Goal: Book appointment/travel/reservation

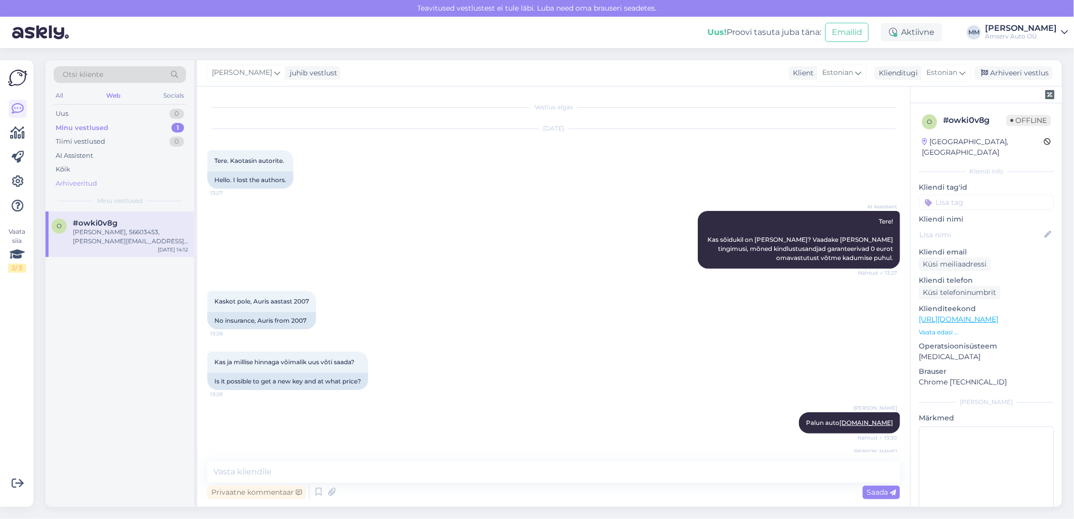
scroll to position [305, 0]
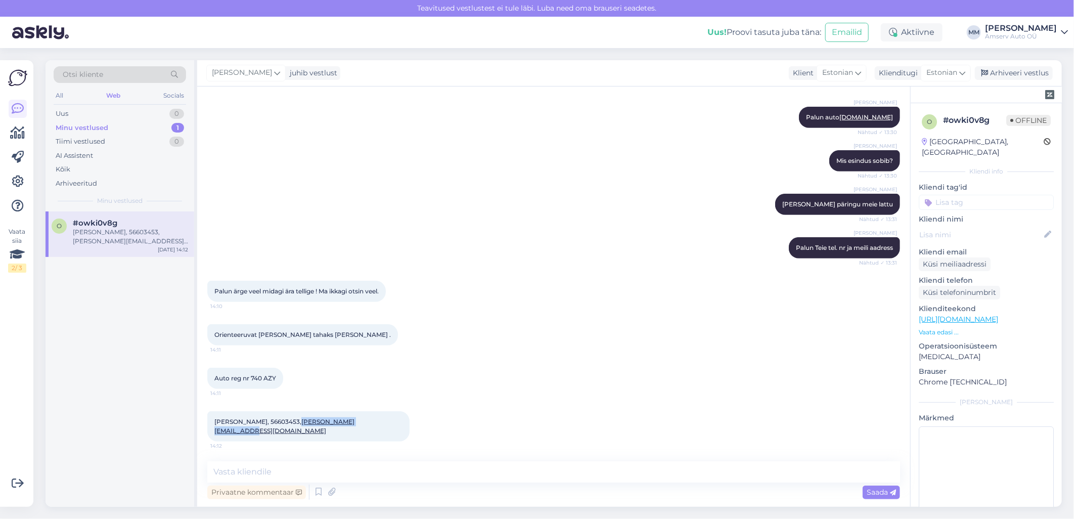
click at [129, 128] on div "Minu vestlused 1" at bounding box center [120, 128] width 133 height 14
click at [128, 222] on div "#owki0v8g" at bounding box center [130, 222] width 115 height 9
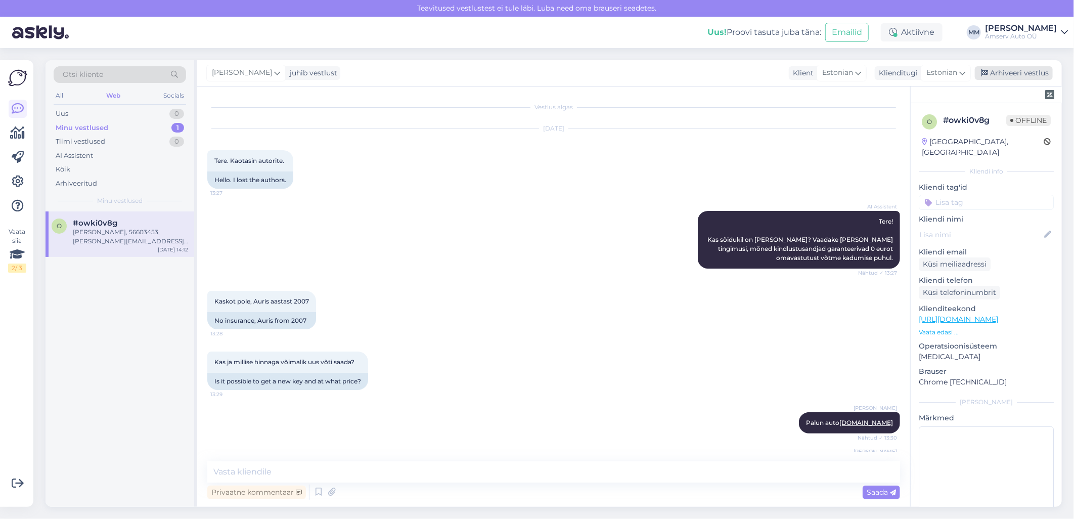
click at [1025, 71] on div "Arhiveeri vestlus" at bounding box center [1014, 73] width 78 height 14
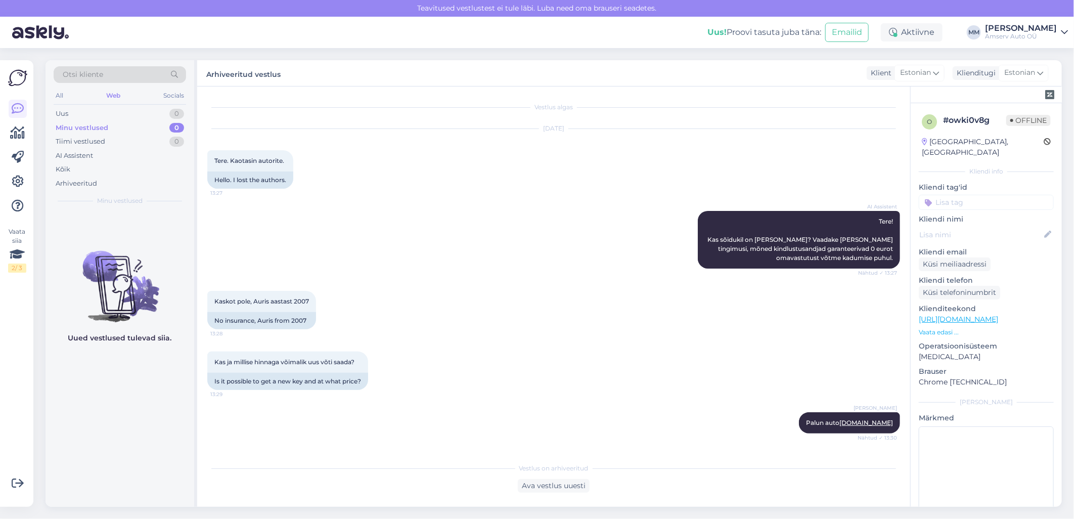
click at [113, 94] on div "Web" at bounding box center [113, 95] width 18 height 13
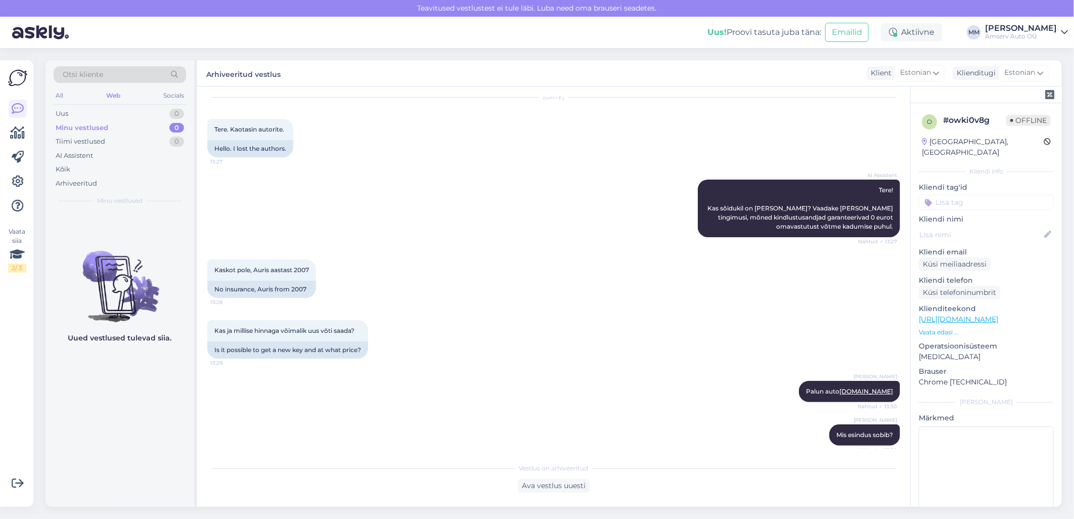
scroll to position [56, 0]
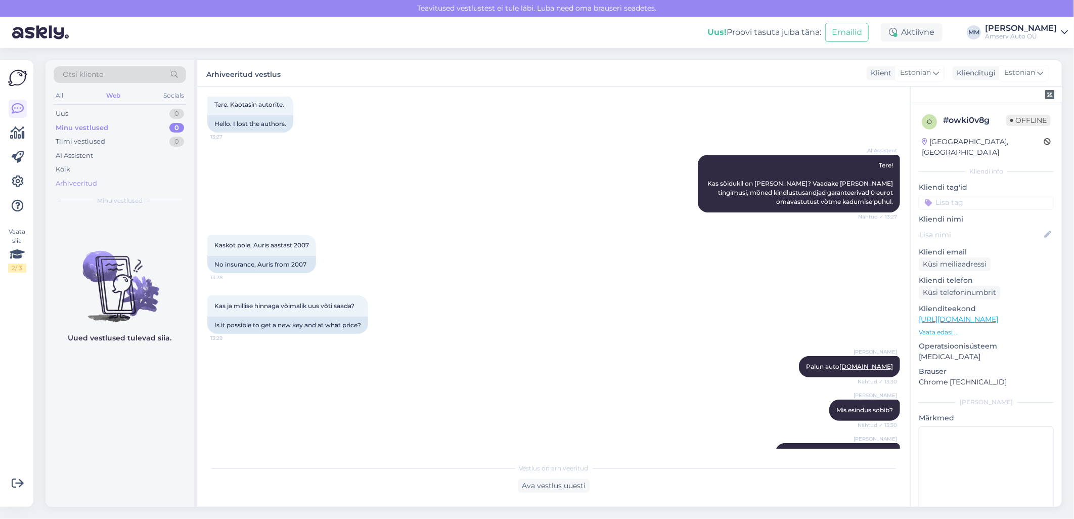
click at [81, 179] on div "Arhiveeritud" at bounding box center [76, 184] width 41 height 10
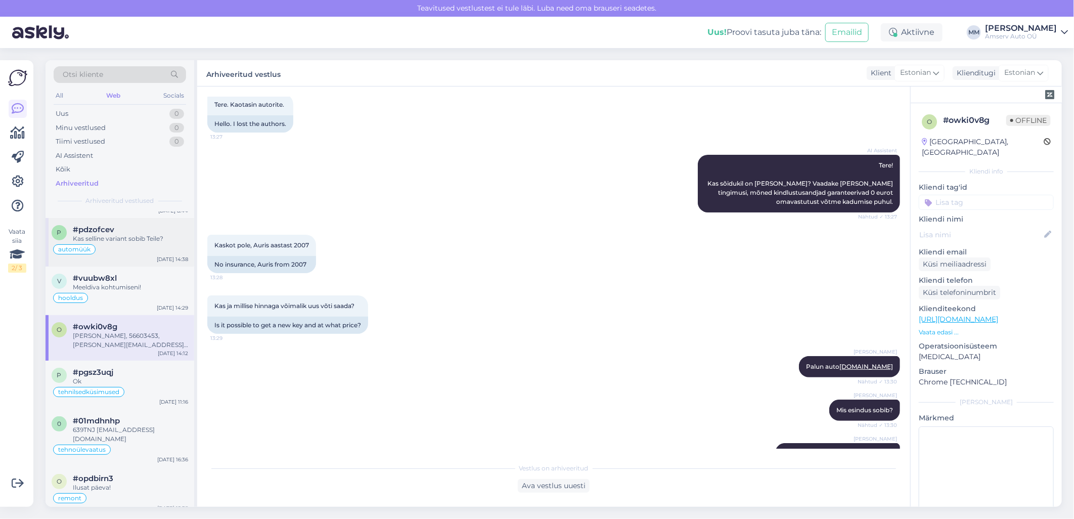
scroll to position [112, 0]
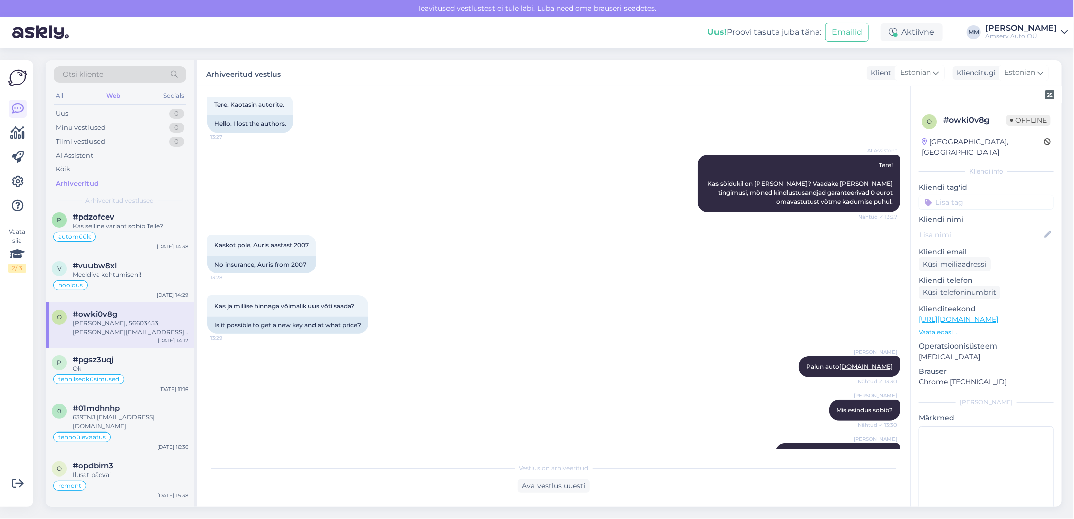
click at [141, 330] on div "[PERSON_NAME], 56603453, [PERSON_NAME][EMAIL_ADDRESS][DOMAIN_NAME]" at bounding box center [130, 328] width 115 height 18
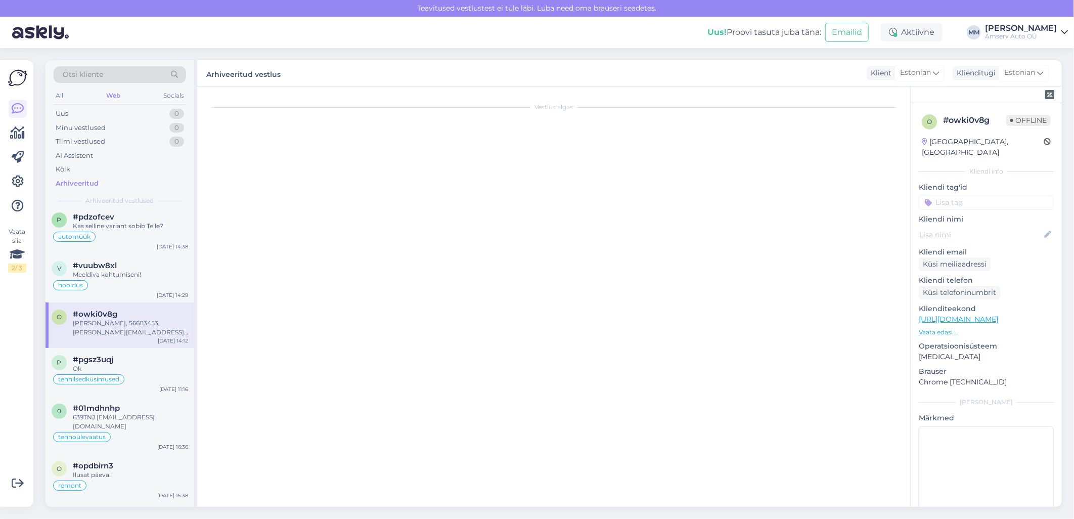
scroll to position [0, 0]
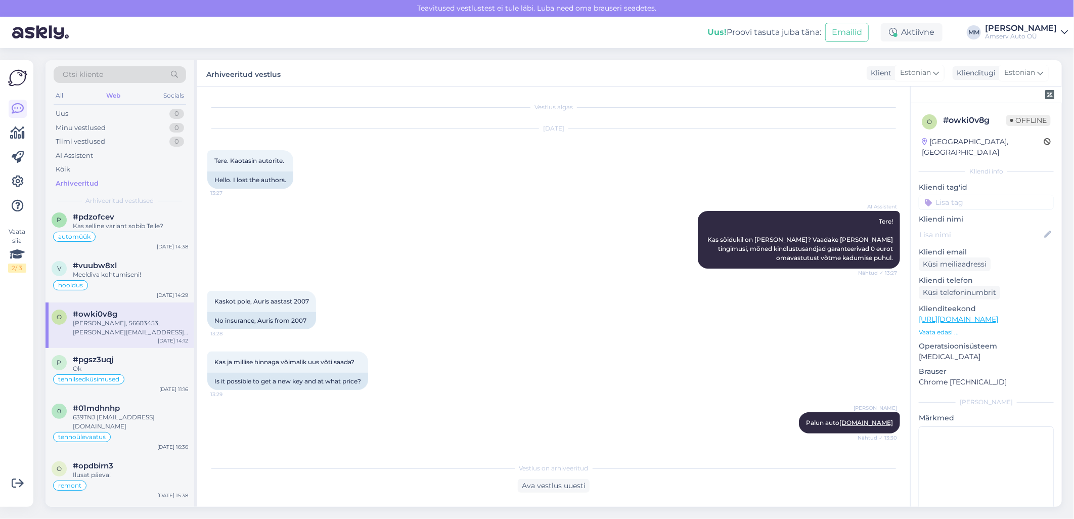
click at [955, 195] on input at bounding box center [986, 202] width 135 height 15
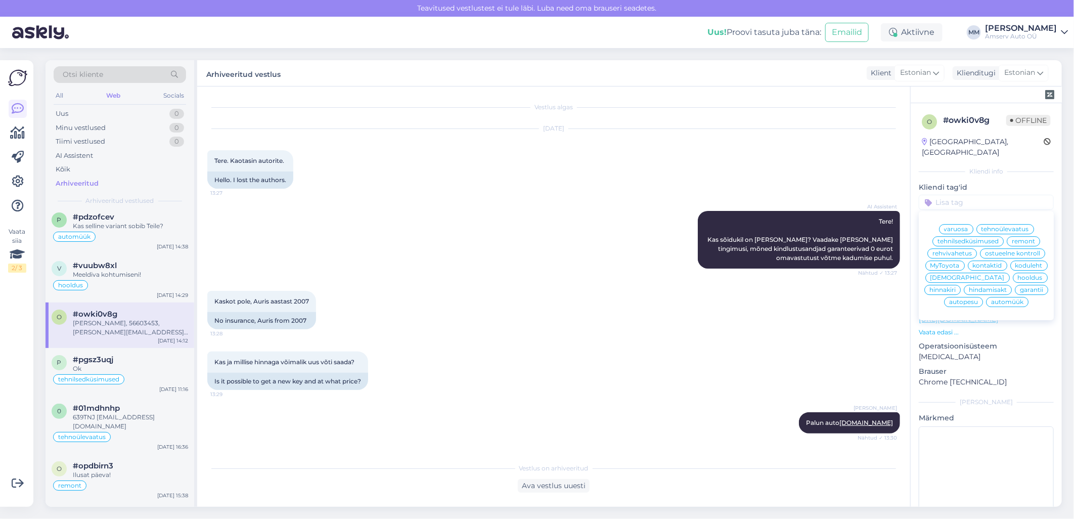
click at [962, 226] on span "varuosa" at bounding box center [956, 229] width 24 height 6
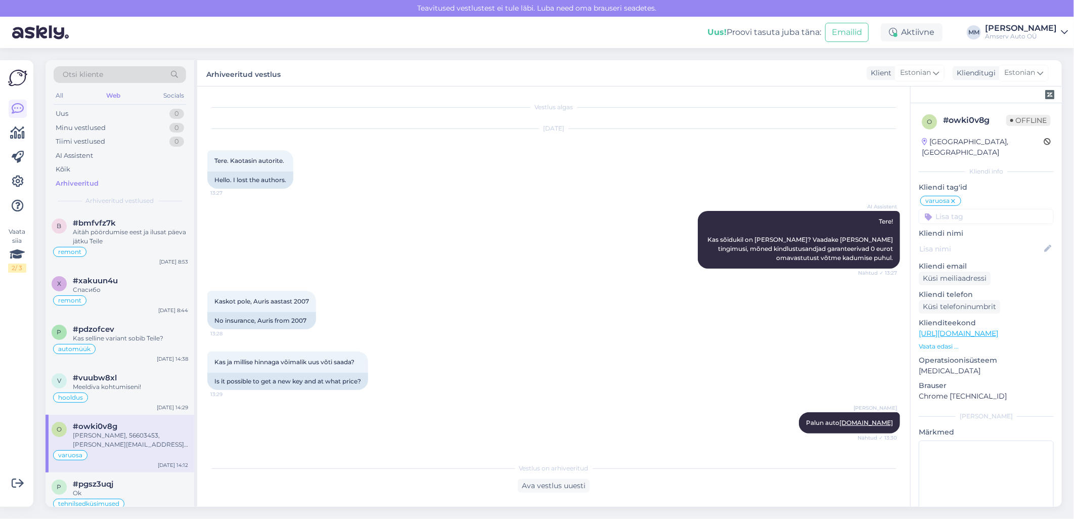
click at [82, 181] on div "Arhiveeritud" at bounding box center [77, 184] width 43 height 10
click at [119, 93] on div "Web" at bounding box center [113, 95] width 18 height 13
click at [130, 113] on div "Uus 1" at bounding box center [120, 114] width 133 height 14
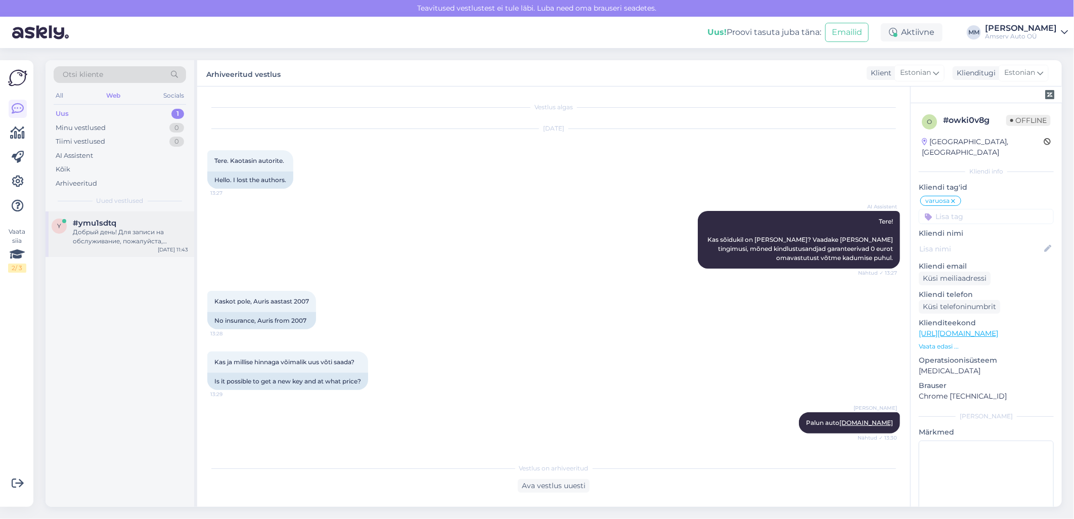
click at [111, 234] on div "Добрый день! Для записи на обслуживание, пожалуйста, укажите регистрационный но…" at bounding box center [130, 237] width 115 height 18
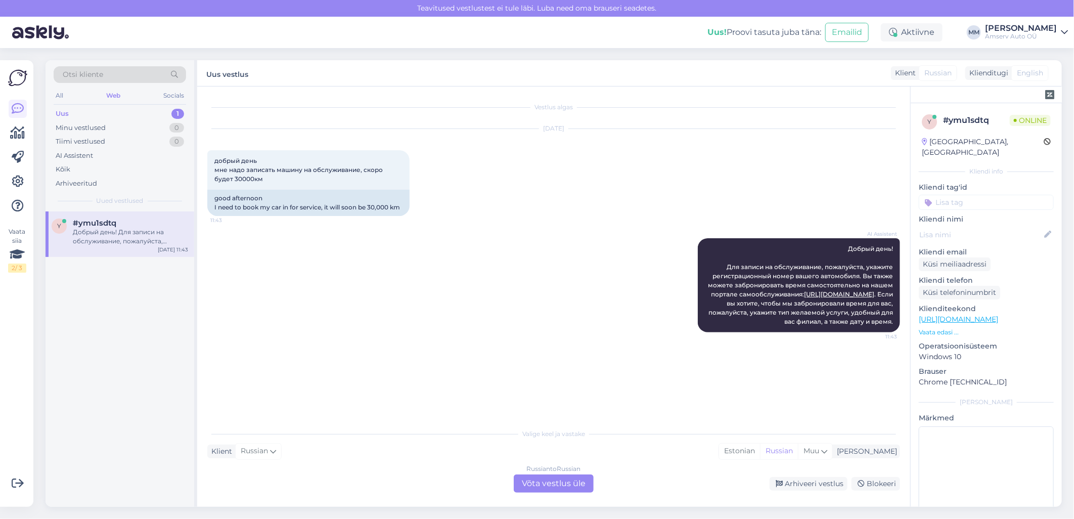
click at [533, 477] on div "Russian to Russian Võta vestlus üle" at bounding box center [554, 483] width 80 height 18
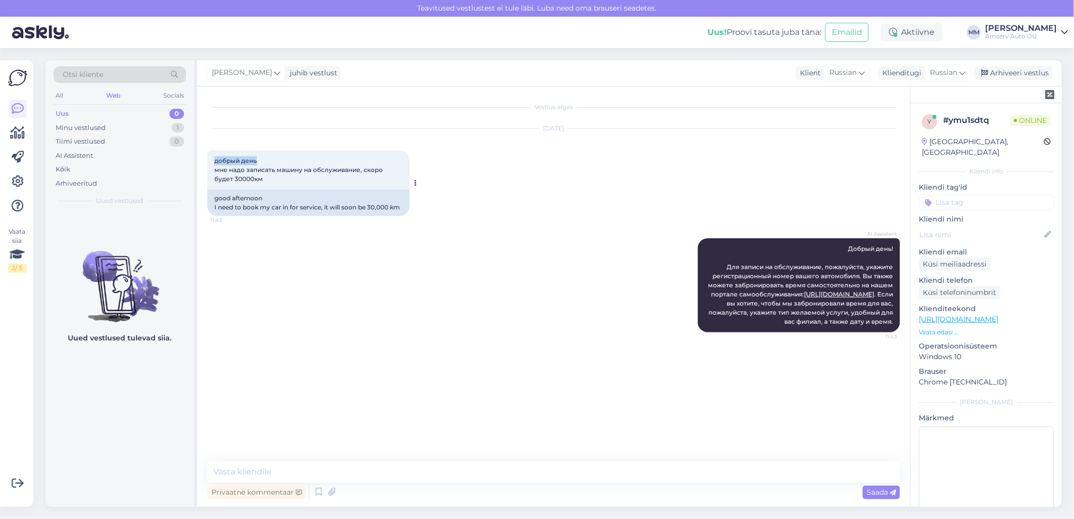
drag, startPoint x: 260, startPoint y: 162, endPoint x: 211, endPoint y: 160, distance: 49.1
click at [211, 160] on div "добрый день мне надо записать машину на обслуживание, скоро будет 30000км 11:43" at bounding box center [308, 169] width 202 height 39
drag, startPoint x: 211, startPoint y: 160, endPoint x: 218, endPoint y: 158, distance: 6.7
copy span "добрый день"
click at [318, 469] on textarea at bounding box center [553, 471] width 693 height 21
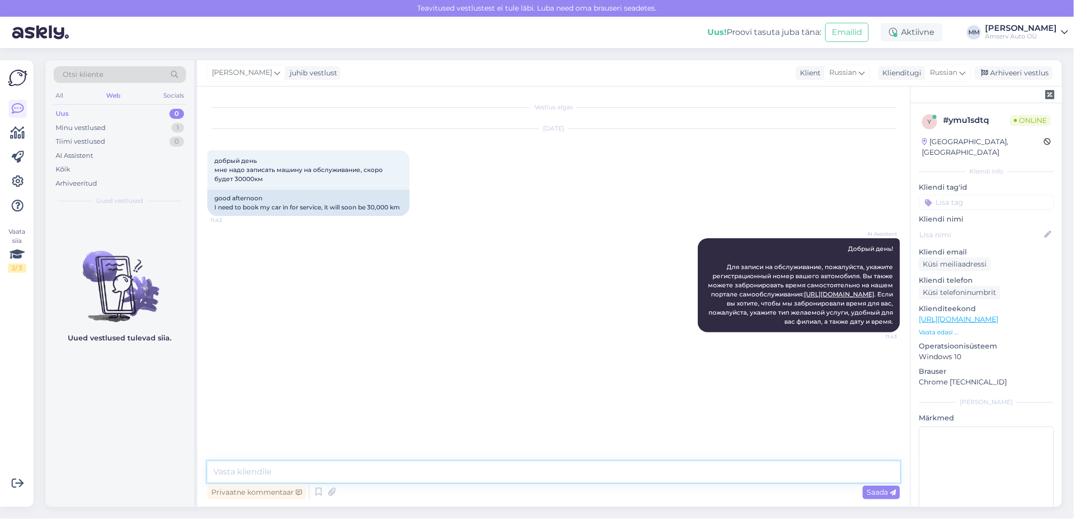
paste textarea "добрый день"
type textarea "добрый день"
click at [306, 474] on textarea at bounding box center [553, 471] width 693 height 21
click at [316, 472] on textarea at bounding box center [553, 471] width 693 height 21
type textarea "Palun auto reg. nr"
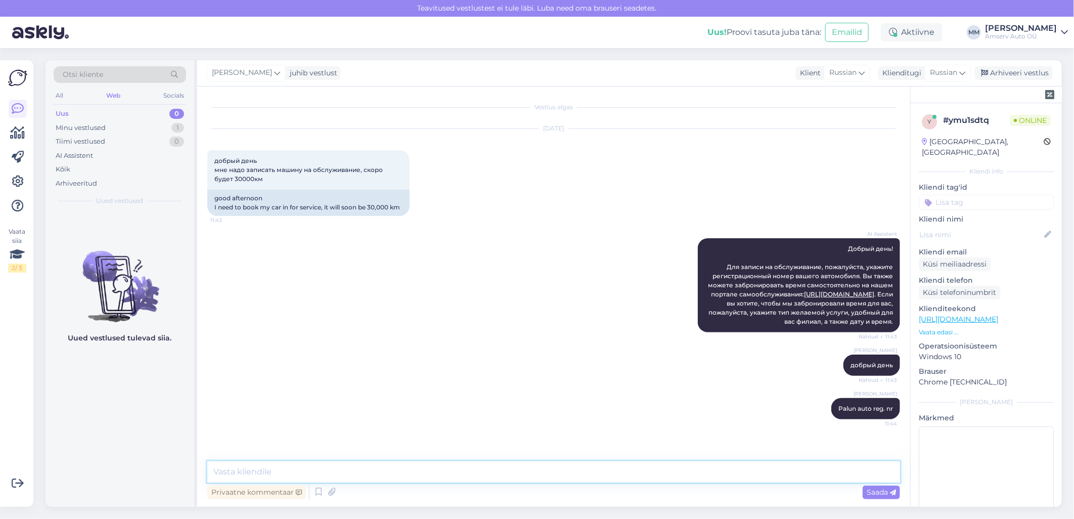
scroll to position [39, 0]
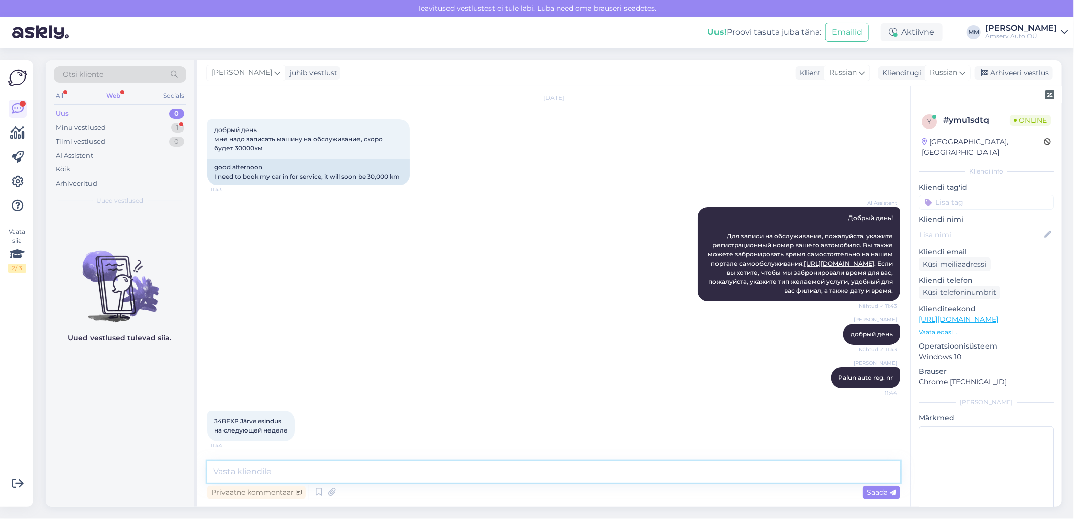
click at [304, 471] on textarea at bounding box center [553, 471] width 693 height 21
paste textarea "одну минуту"
type textarea "одну минуту"
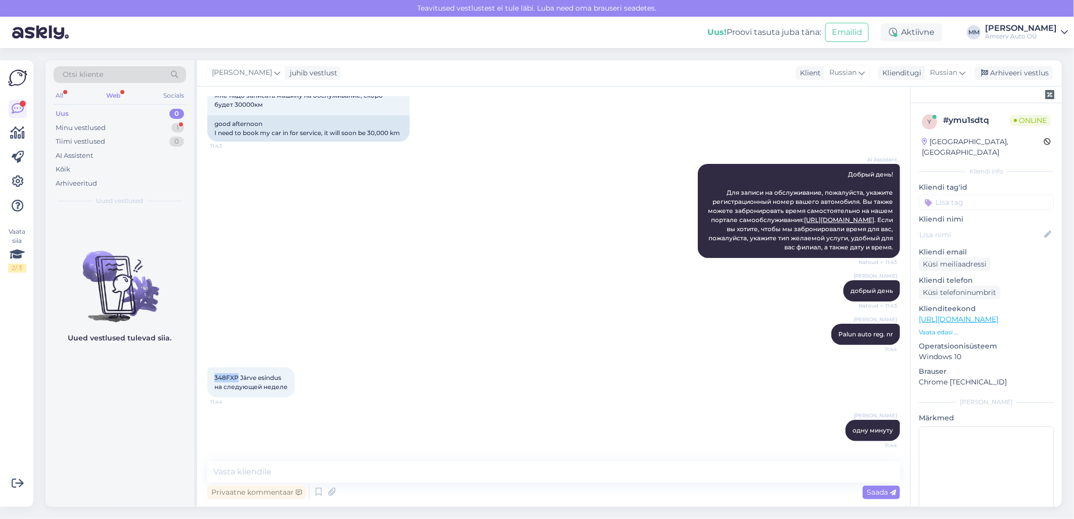
drag, startPoint x: 238, startPoint y: 375, endPoint x: 214, endPoint y: 378, distance: 24.0
click at [214, 378] on span "348FXP Järve esindus на следующей неделе" at bounding box center [250, 382] width 73 height 17
copy span "348FXP"
click at [665, 475] on textarea at bounding box center [553, 471] width 693 height 21
type textarea "08.09 ?"
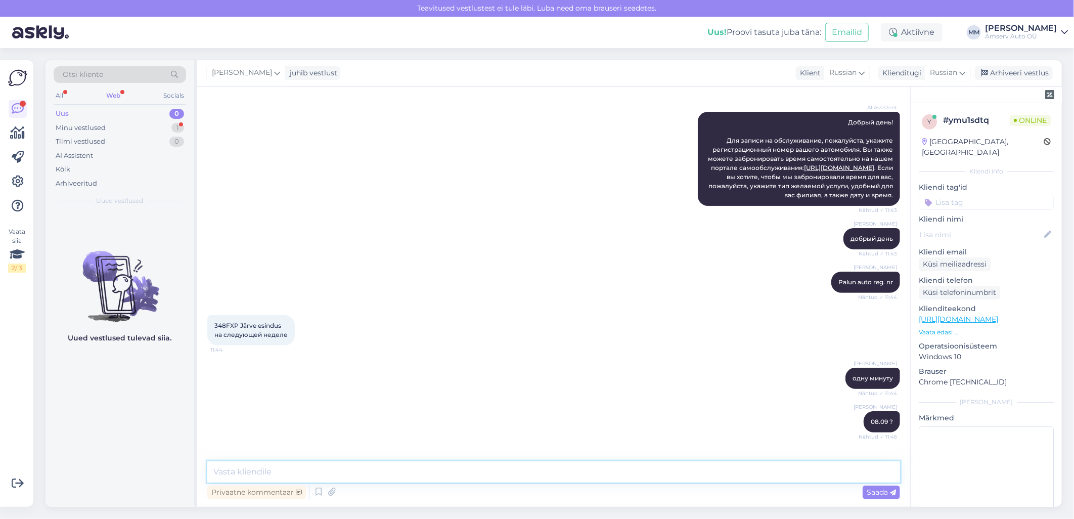
scroll to position [170, 0]
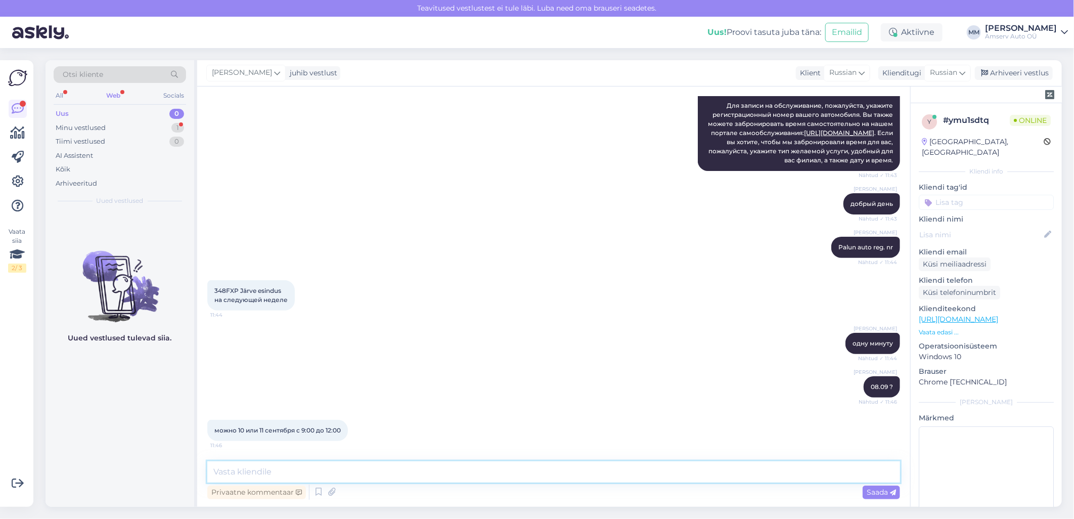
click at [416, 476] on textarea at bounding box center [553, 471] width 693 height 21
click at [568, 473] on textarea at bounding box center [553, 471] width 693 height 21
click at [413, 463] on textarea "10.09" at bounding box center [553, 471] width 693 height 21
type textarea "[DATE] 10:00?"
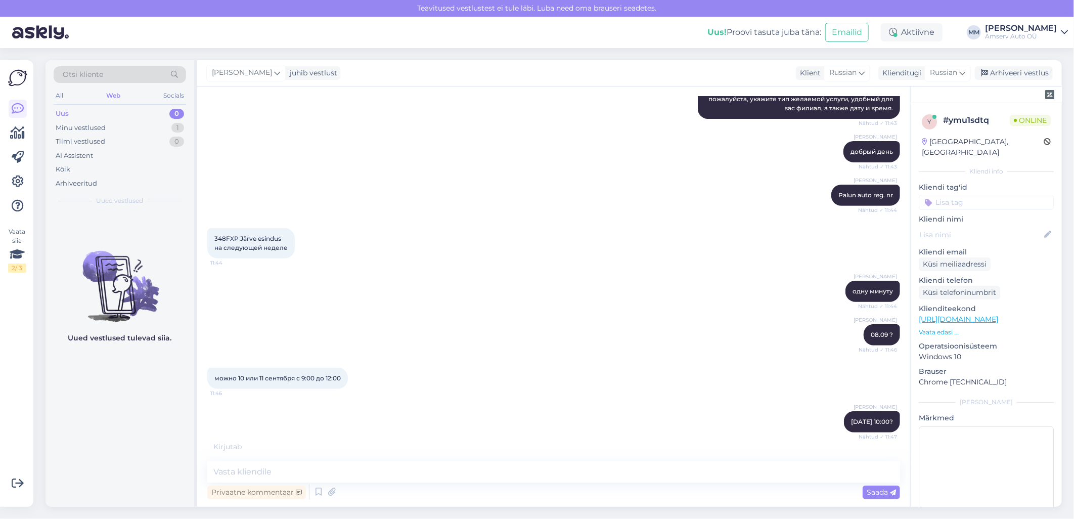
scroll to position [256, 0]
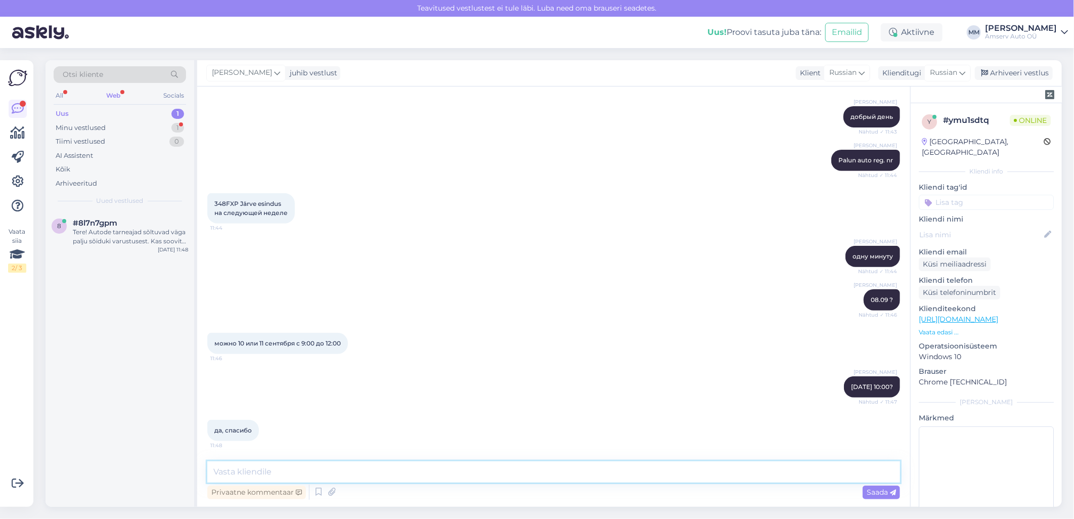
click at [392, 476] on textarea at bounding box center [553, 471] width 693 height 21
paste textarea "Будем ждать Вас 10.09 в 10:00 в"
type textarea "Будем ждать Вас 10.09 в 10:00 в [GEOGRAPHIC_DATA]"
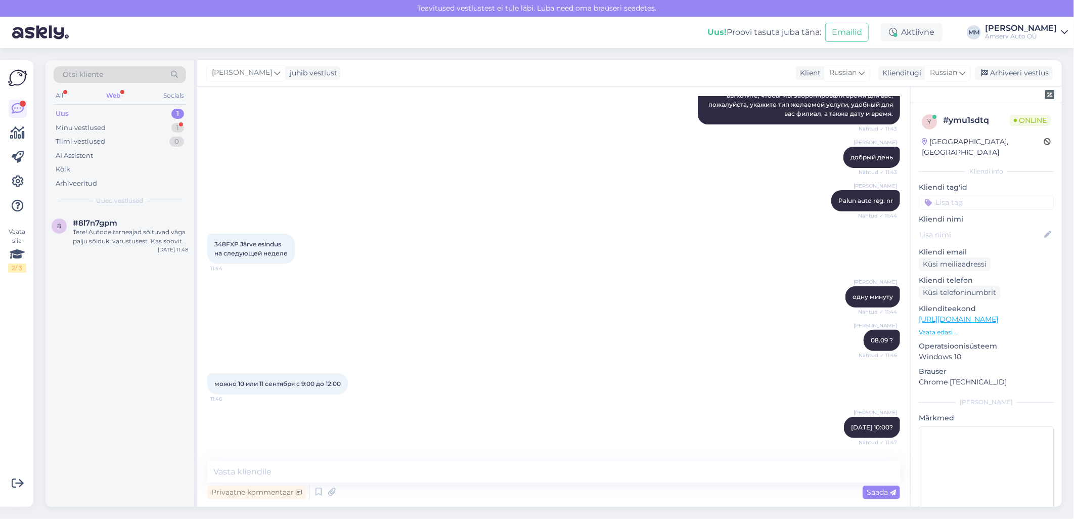
scroll to position [225, 0]
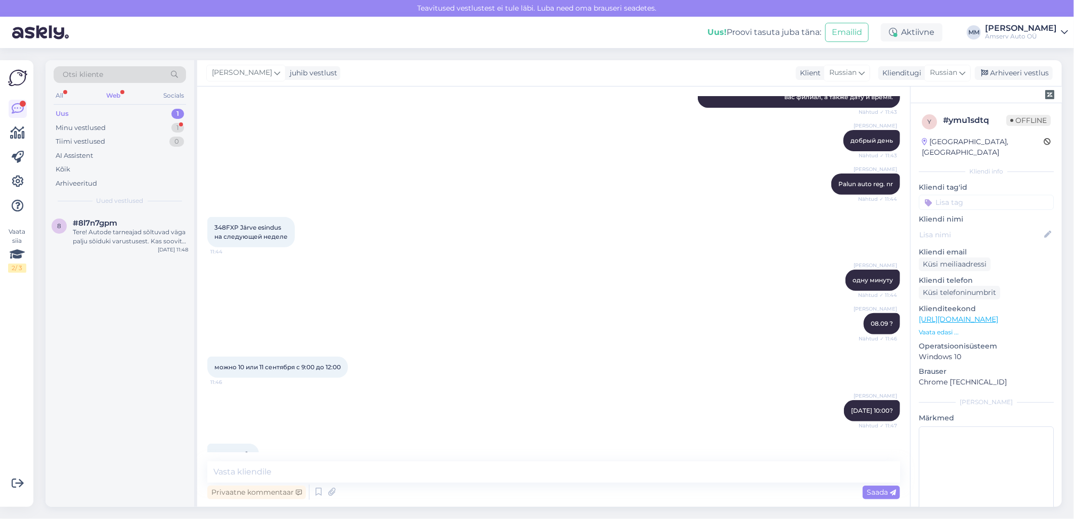
click at [221, 236] on span "348FXP Järve esindus на следующей неделе" at bounding box center [250, 232] width 73 height 17
copy span "348FXP"
click at [315, 478] on textarea at bounding box center [553, 471] width 693 height 21
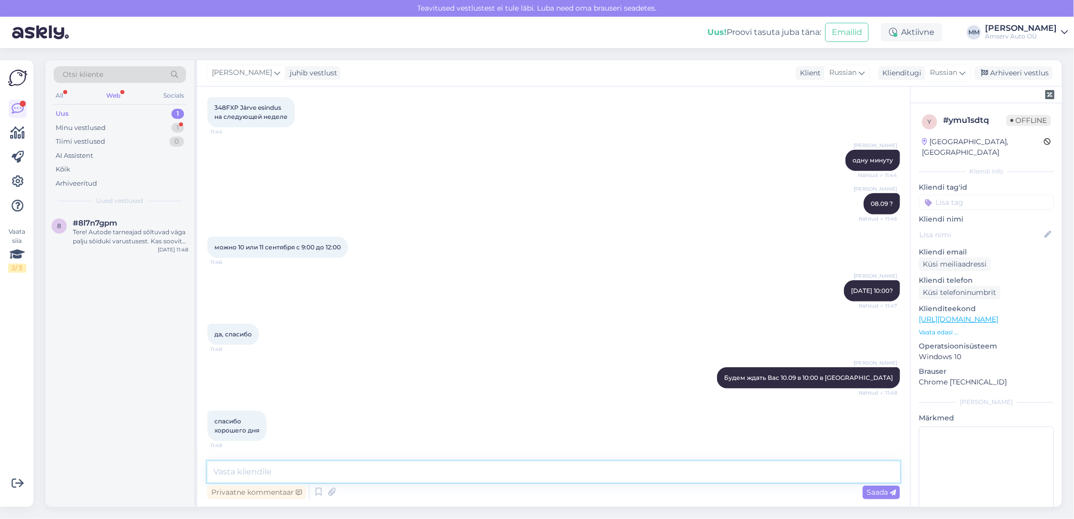
click at [383, 479] on textarea at bounding box center [553, 471] width 693 height 21
paste textarea "Хорошего дня"
type textarea "Хорошего дня!"
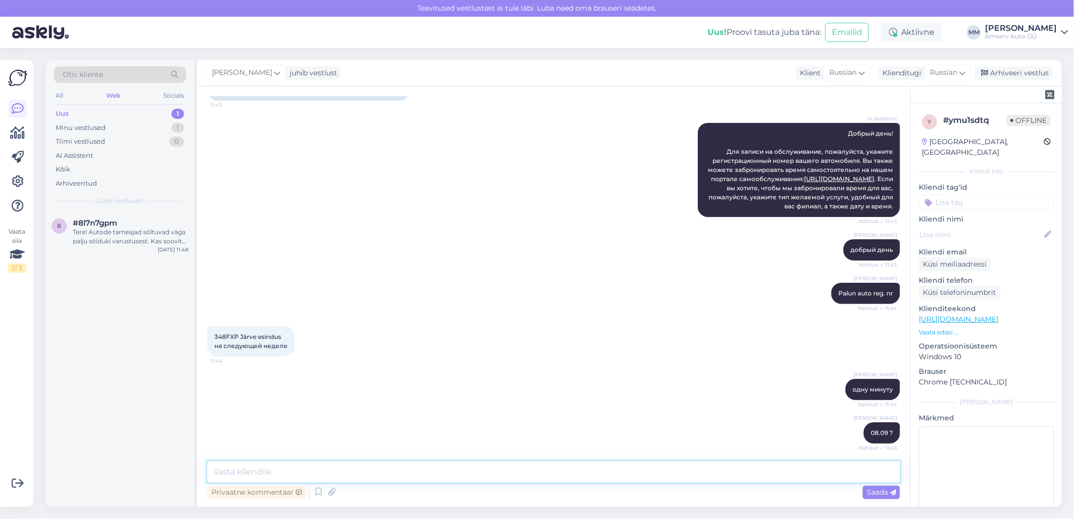
scroll to position [59, 0]
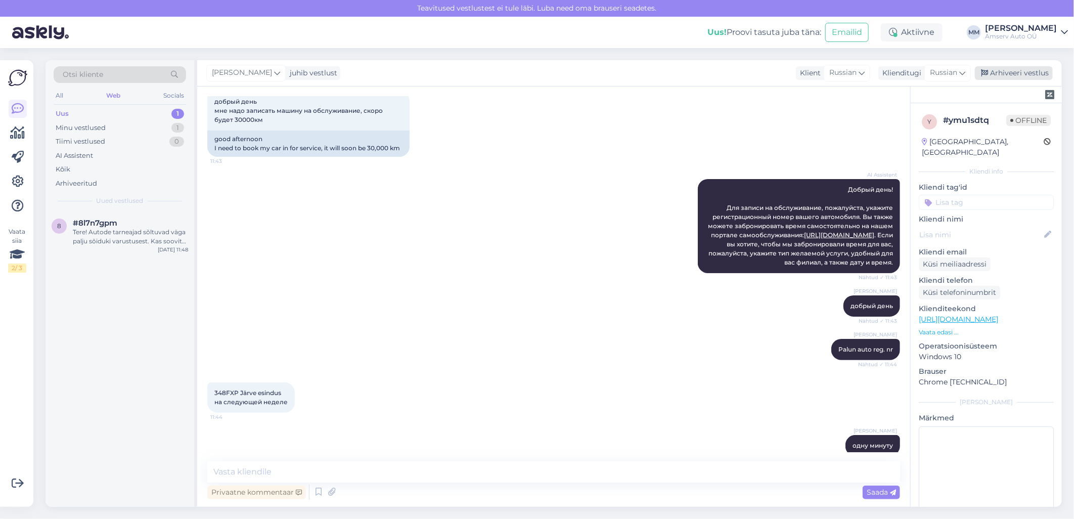
click at [1002, 73] on div "Arhiveeri vestlus" at bounding box center [1014, 73] width 78 height 14
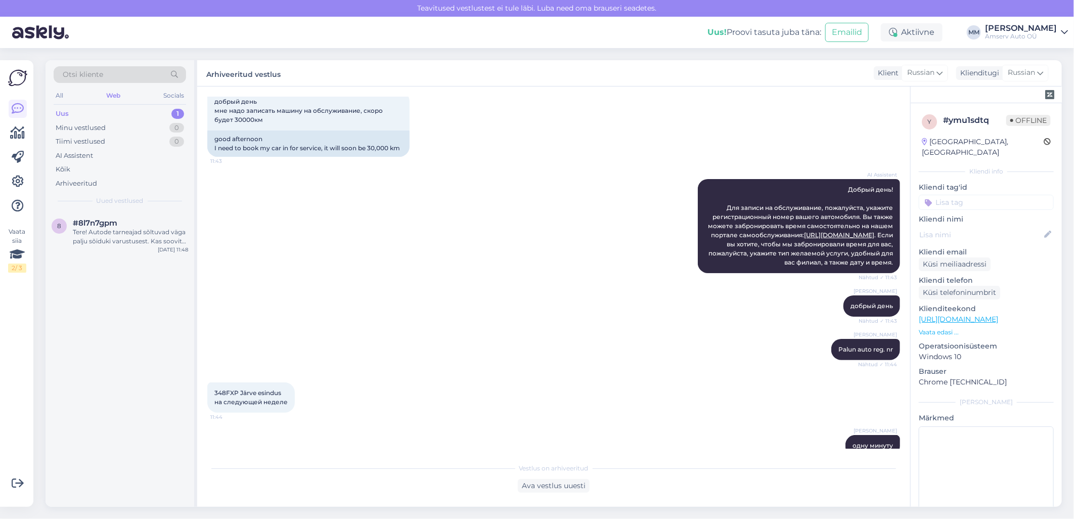
click at [117, 114] on div "Uus 1" at bounding box center [120, 114] width 133 height 14
click at [112, 238] on div "Tere! Autode tarneajad sõltuvad väga palju sõiduki varustusest. Kas soovite [PE…" at bounding box center [130, 237] width 115 height 18
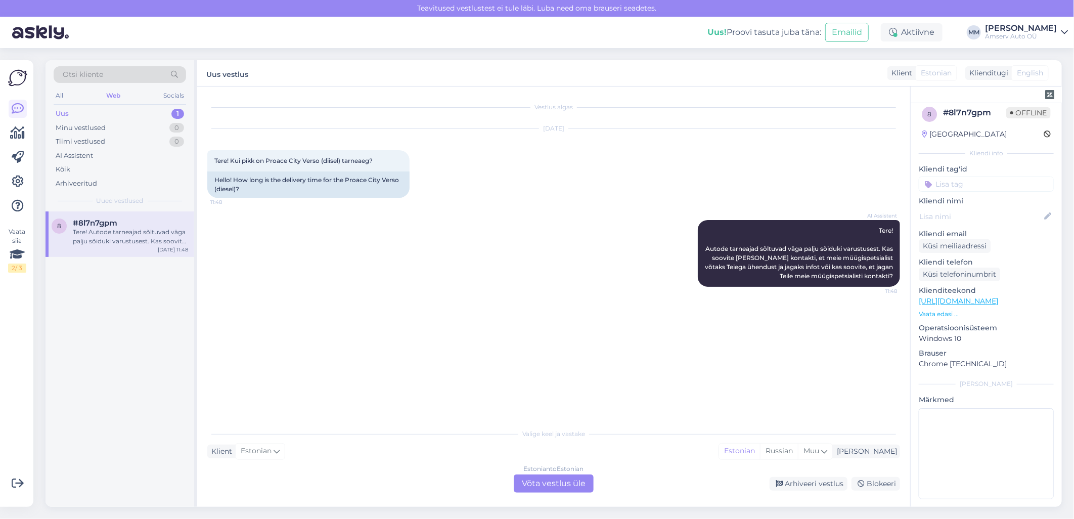
scroll to position [14, 0]
click at [795, 483] on div "Arhiveeri vestlus" at bounding box center [809, 484] width 78 height 14
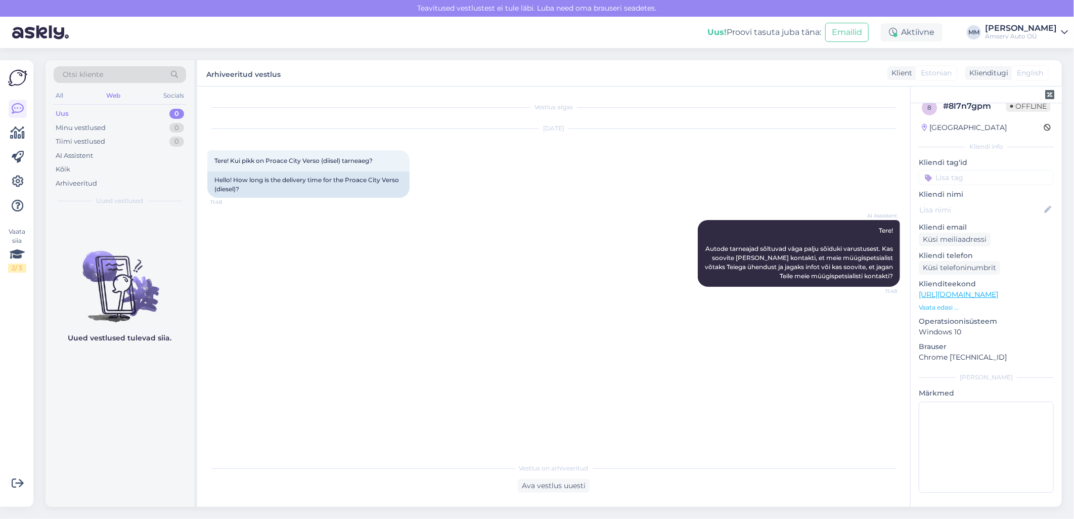
click at [120, 95] on div "Web" at bounding box center [113, 95] width 18 height 13
click at [76, 184] on div "Arhiveeritud" at bounding box center [76, 184] width 41 height 10
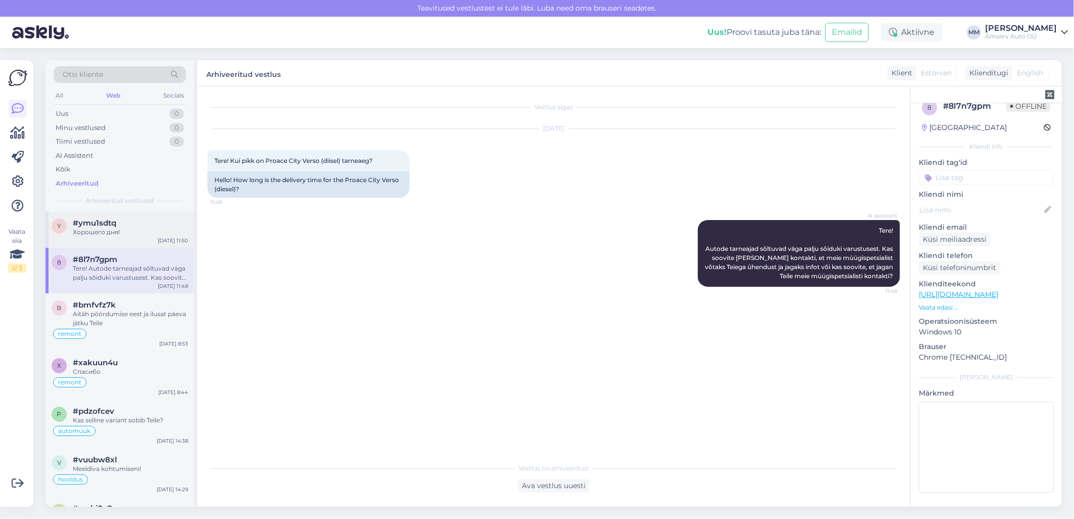
click at [110, 231] on div "Хорошего дня!" at bounding box center [130, 232] width 115 height 9
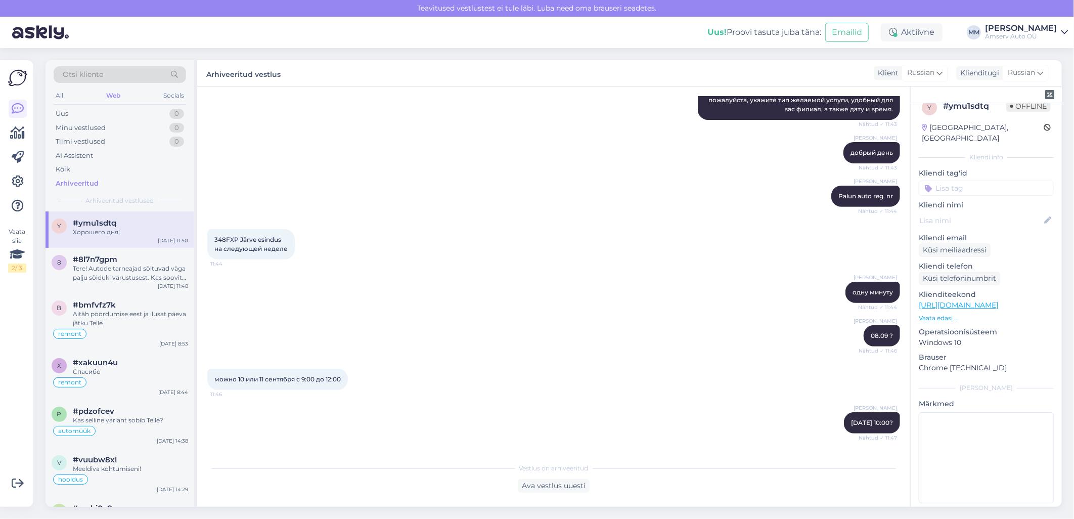
scroll to position [175, 0]
